Goal: Task Accomplishment & Management: Complete application form

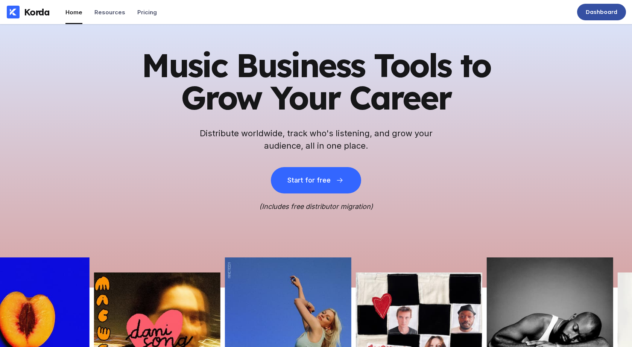
click at [606, 10] on div "Dashboard" at bounding box center [601, 12] width 32 height 8
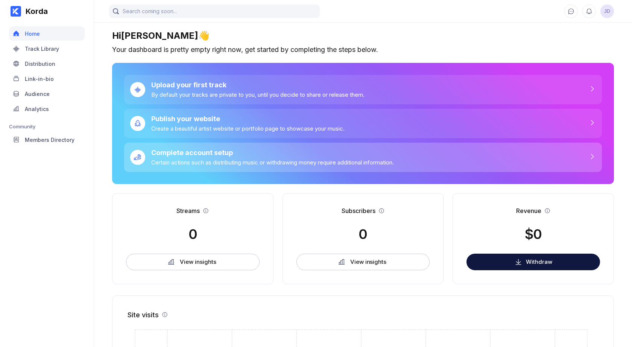
click at [167, 151] on div "Complete account setup" at bounding box center [272, 152] width 242 height 8
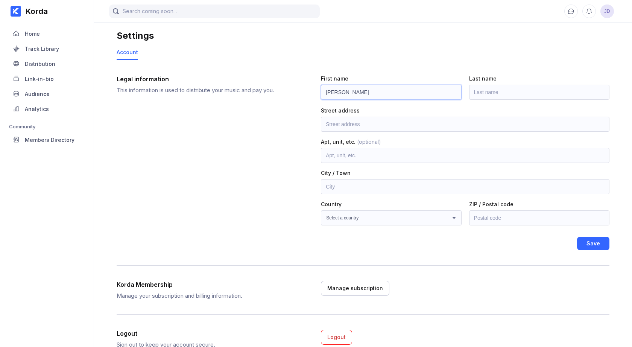
type input "[PERSON_NAME]"
type input "[PERSON_NAME], 1167/34"
type input "Partizánske"
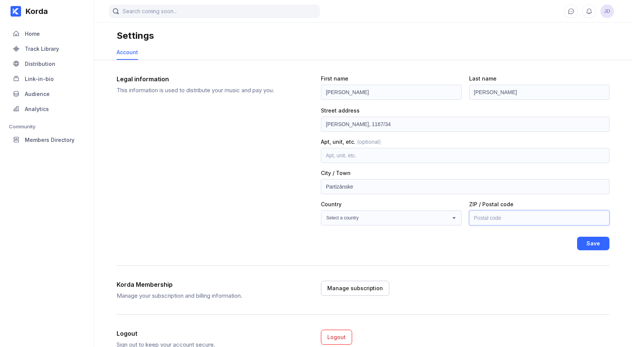
type input "95806"
select select "SK"
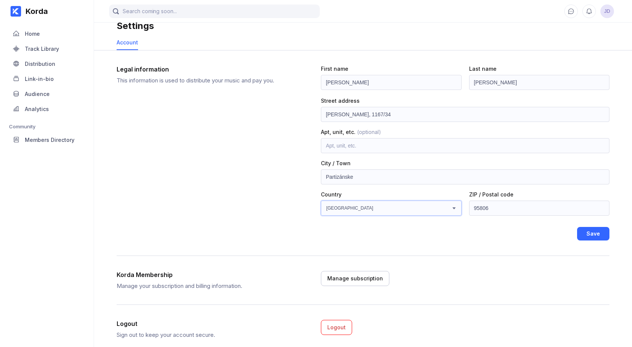
scroll to position [8, 0]
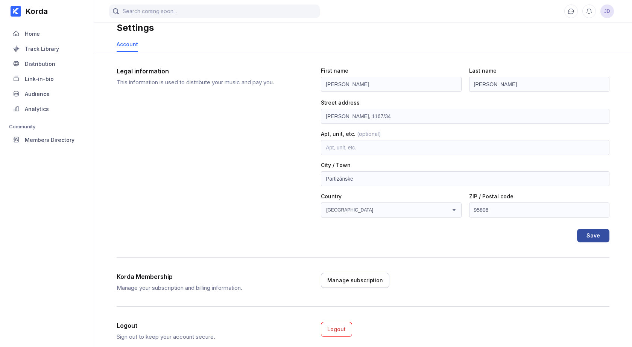
click at [597, 233] on div "Save" at bounding box center [593, 236] width 14 height 8
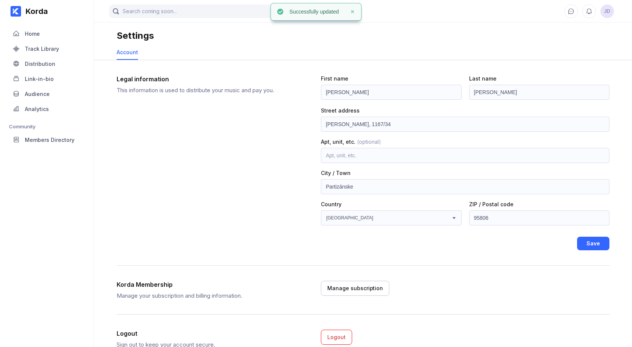
scroll to position [0, 0]
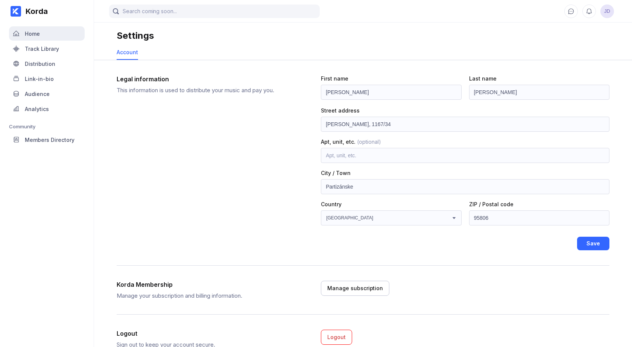
click at [35, 34] on div "Home" at bounding box center [32, 33] width 15 height 6
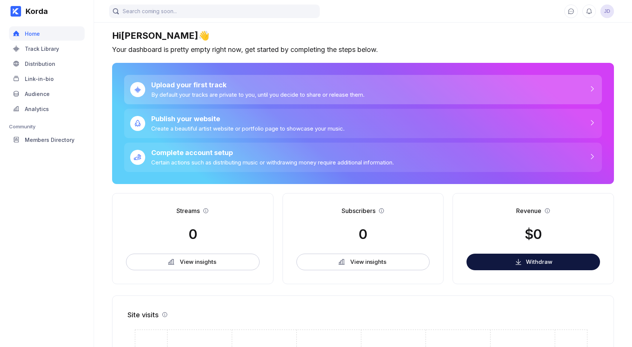
click at [158, 88] on div "Upload your first track By default your tracks are private to you, until you de…" at bounding box center [254, 89] width 219 height 17
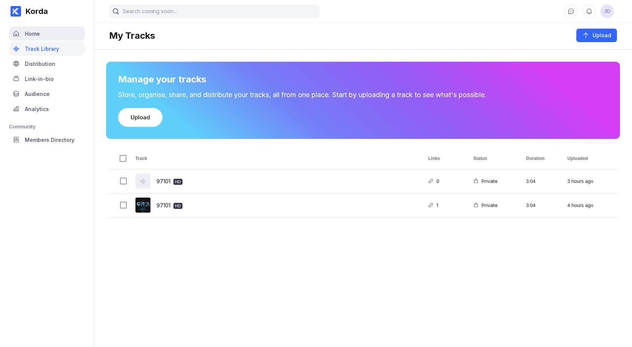
click at [29, 33] on div "Home" at bounding box center [32, 33] width 15 height 6
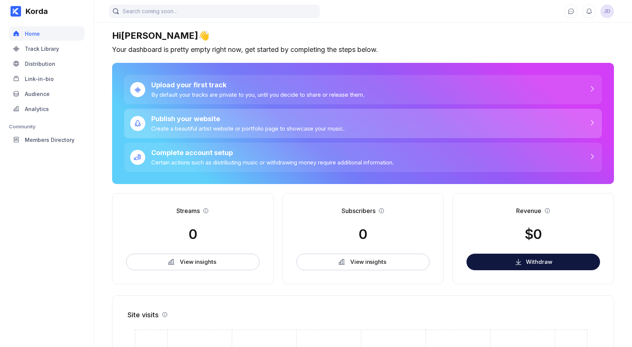
click at [189, 122] on div "Publish your website Create a beautiful artist website or portfolio page to sho…" at bounding box center [244, 123] width 199 height 17
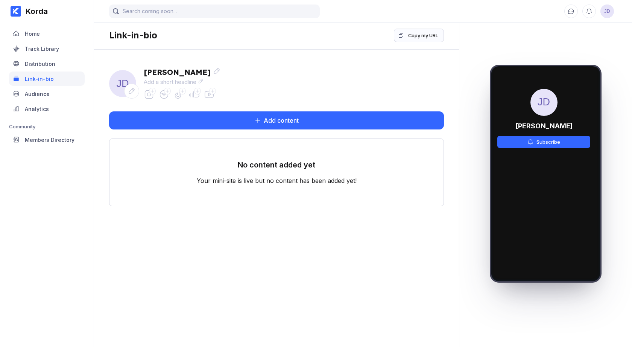
click at [130, 91] on icon at bounding box center [132, 91] width 6 height 6
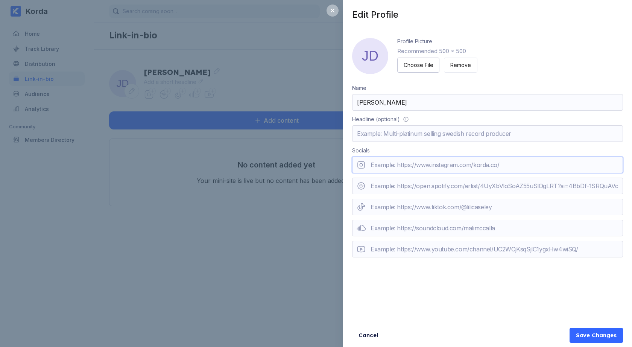
click at [394, 164] on input "url" at bounding box center [487, 164] width 271 height 17
paste input "[URL][DOMAIN_NAME]"
type input "[URL][DOMAIN_NAME]"
click at [406, 182] on input "url" at bounding box center [487, 185] width 271 height 17
paste input "[URL][DOMAIN_NAME]"
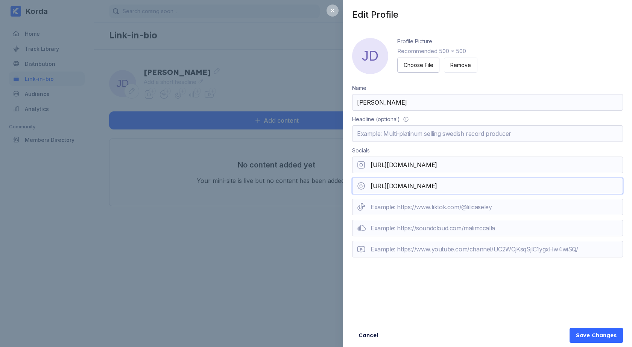
type input "[URL][DOMAIN_NAME]"
click at [402, 208] on input "url" at bounding box center [487, 206] width 271 height 17
click at [444, 246] on input "url" at bounding box center [487, 249] width 271 height 17
paste input "[URL][DOMAIN_NAME]"
type input "[URL][DOMAIN_NAME]"
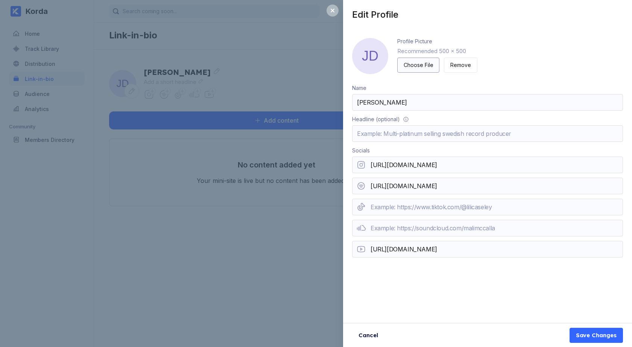
click at [416, 64] on div "Choose File" at bounding box center [417, 65] width 29 height 8
click at [378, 62] on span "JD" at bounding box center [370, 56] width 36 height 36
click at [369, 62] on img at bounding box center [370, 56] width 36 height 36
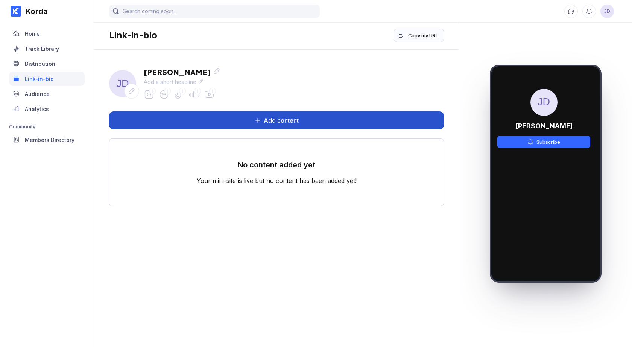
click at [355, 120] on button "Add content" at bounding box center [276, 120] width 335 height 18
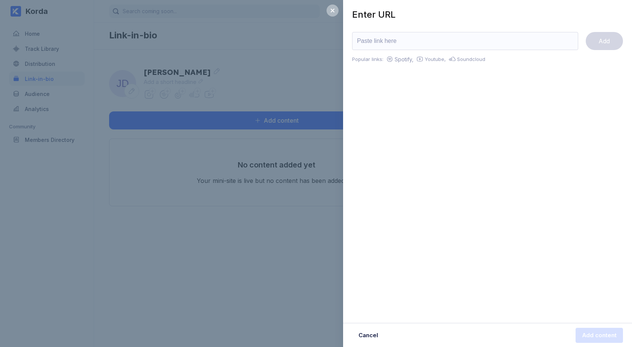
click at [300, 85] on div "Enter URL Add Popular links: Spotify, Youtube, Soundcloud Cancel Add content" at bounding box center [316, 173] width 632 height 347
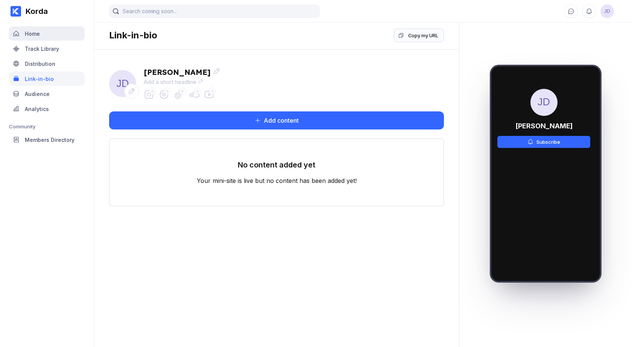
click at [25, 36] on div "Home" at bounding box center [32, 33] width 15 height 6
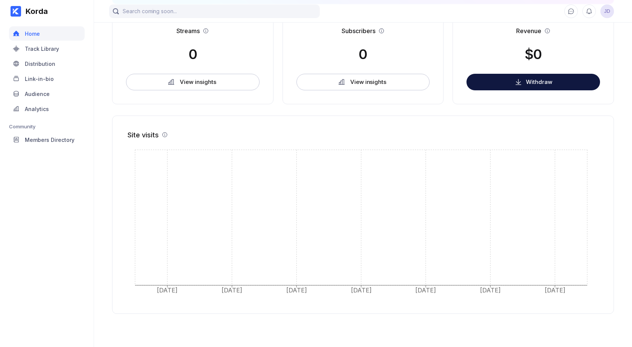
scroll to position [179, 0]
click at [47, 60] on div "Distribution" at bounding box center [47, 63] width 76 height 14
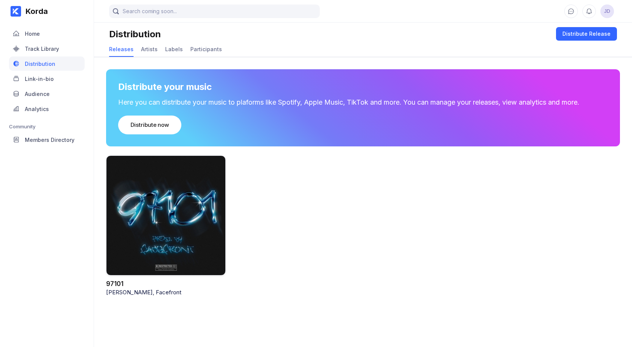
click at [133, 191] on div at bounding box center [166, 215] width 120 height 120
click at [156, 233] on div at bounding box center [166, 215] width 120 height 120
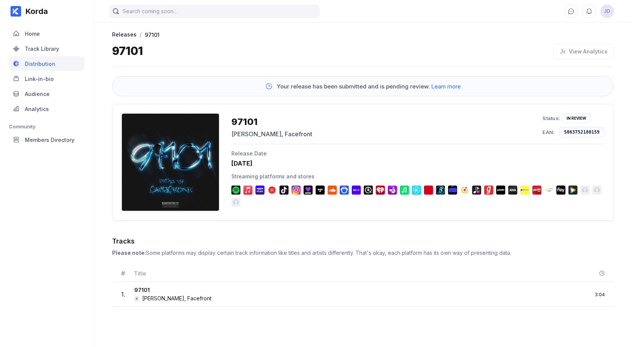
click at [571, 117] on div "In Review" at bounding box center [576, 118] width 20 height 5
click at [259, 175] on div "Streaming platforms and stores" at bounding box center [417, 176] width 373 height 6
click at [274, 86] on div "Your release has been submitted and is pending review. Learn more" at bounding box center [367, 86] width 187 height 7
click at [453, 189] on img at bounding box center [452, 189] width 9 height 9
